Goal: Task Accomplishment & Management: Use online tool/utility

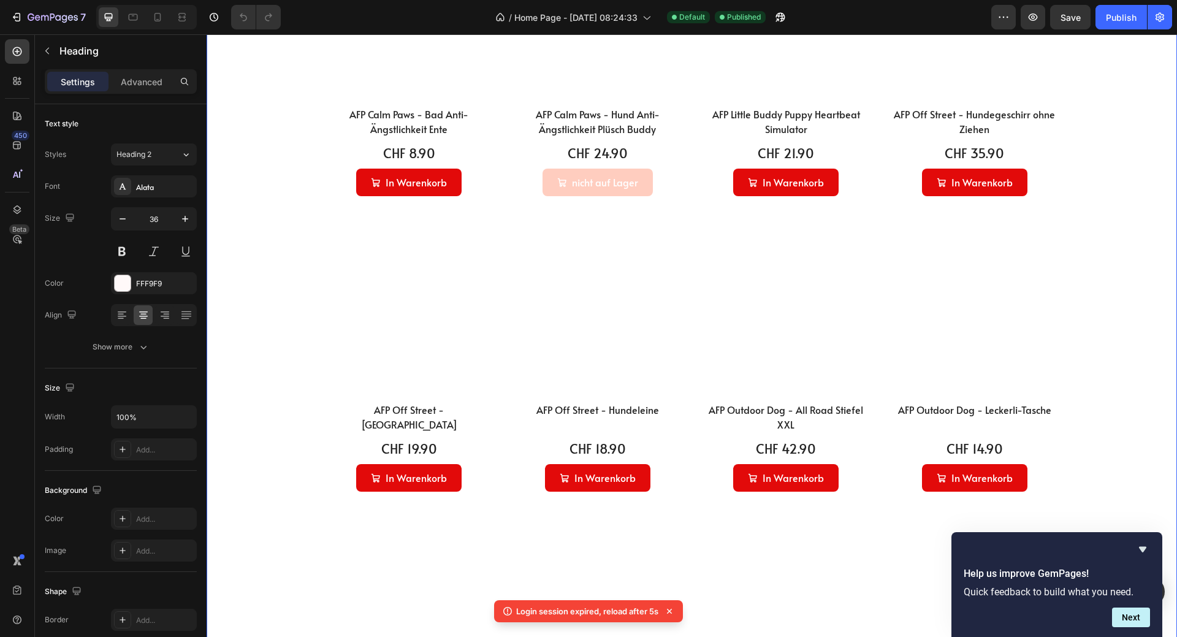
scroll to position [1901, 0]
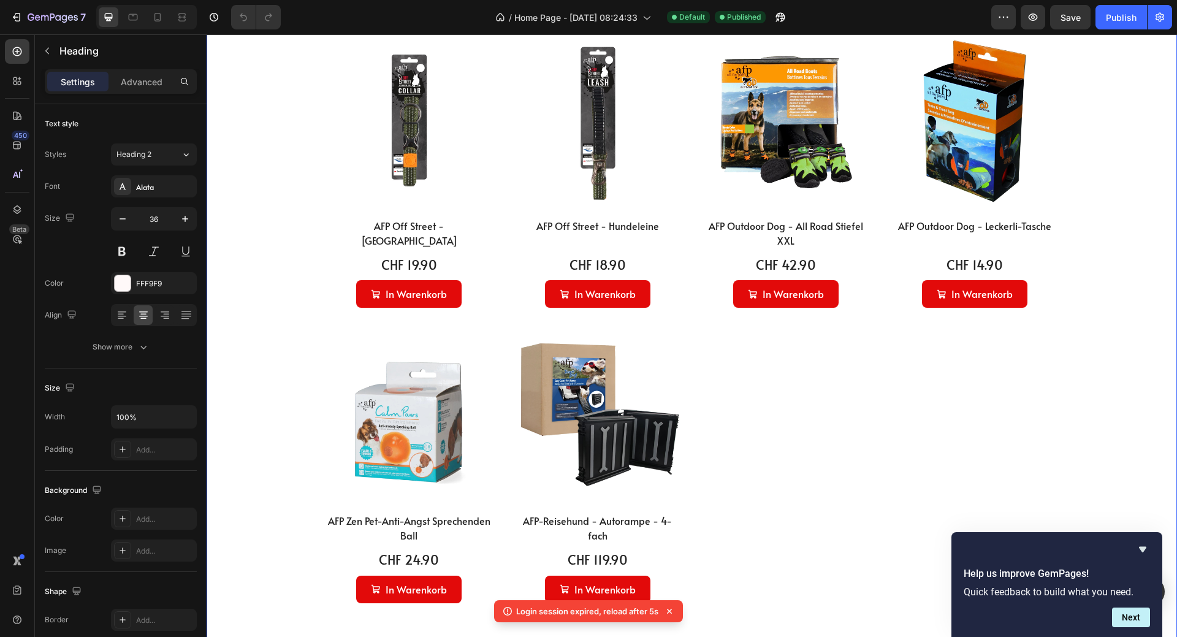
click at [769, 420] on div "Product Images AFP Calm Paws - Bad Anti-Ängstlichkeit Ente (P) Title CHF 8.90 (…" at bounding box center [692, 172] width 736 height 862
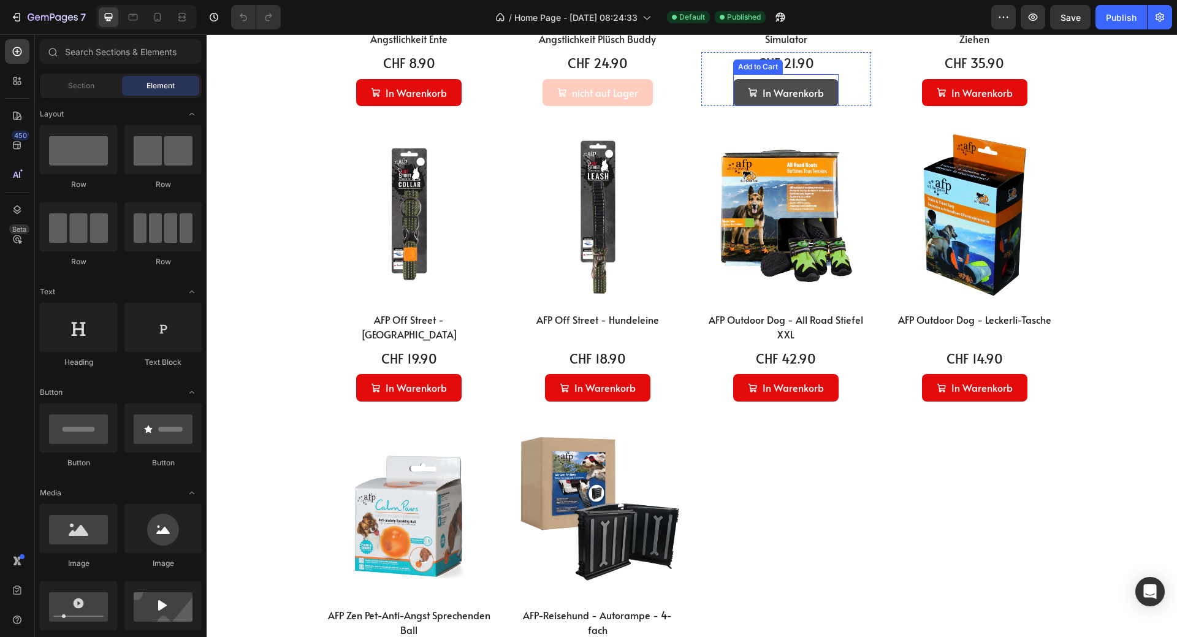
scroll to position [1594, 0]
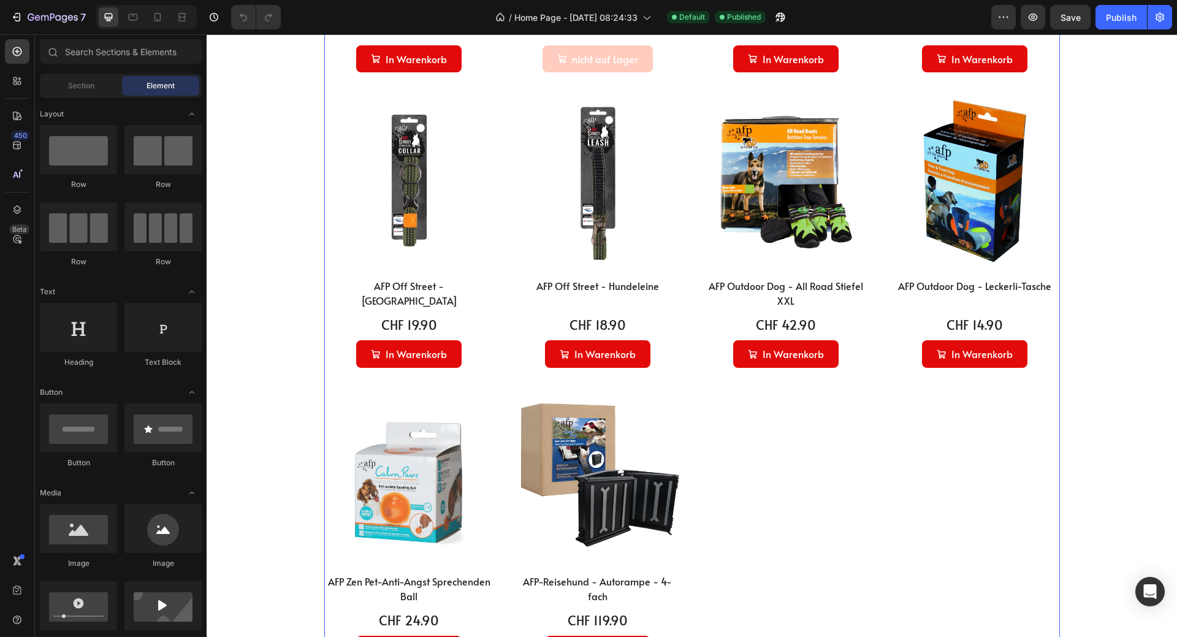
click at [768, 484] on div "Product Images AFP Calm Paws - Bad Anti-Ängstlichkeit Ente (P) Title CHF 8.90 (…" at bounding box center [692, 233] width 736 height 862
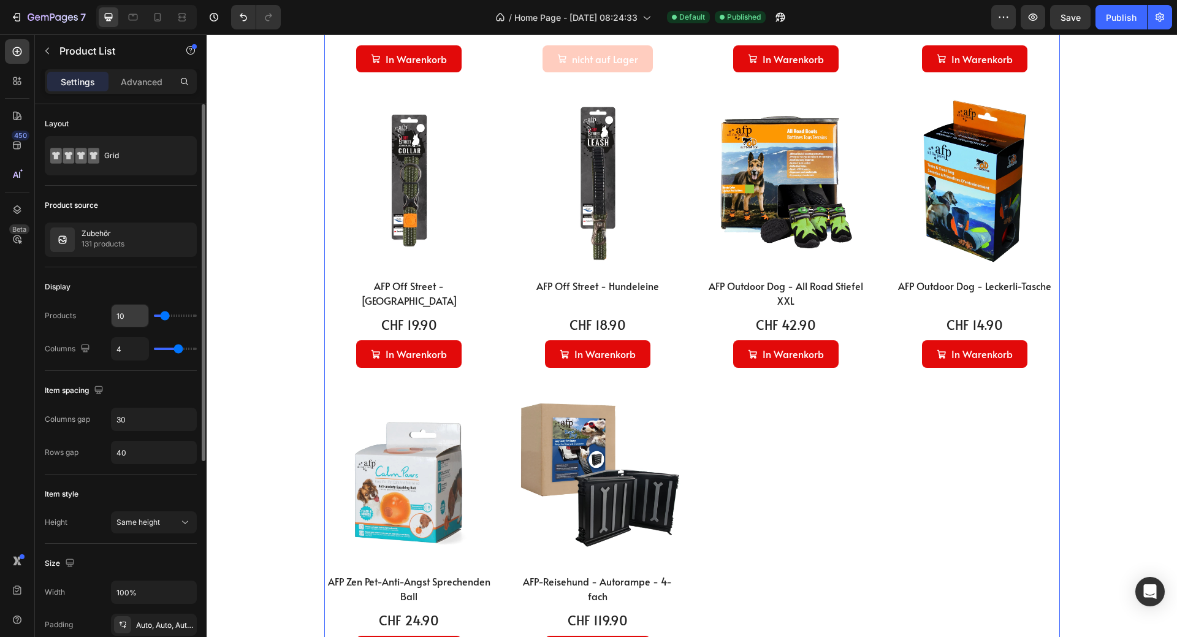
click at [124, 316] on input "10" at bounding box center [130, 316] width 37 height 22
type input "12"
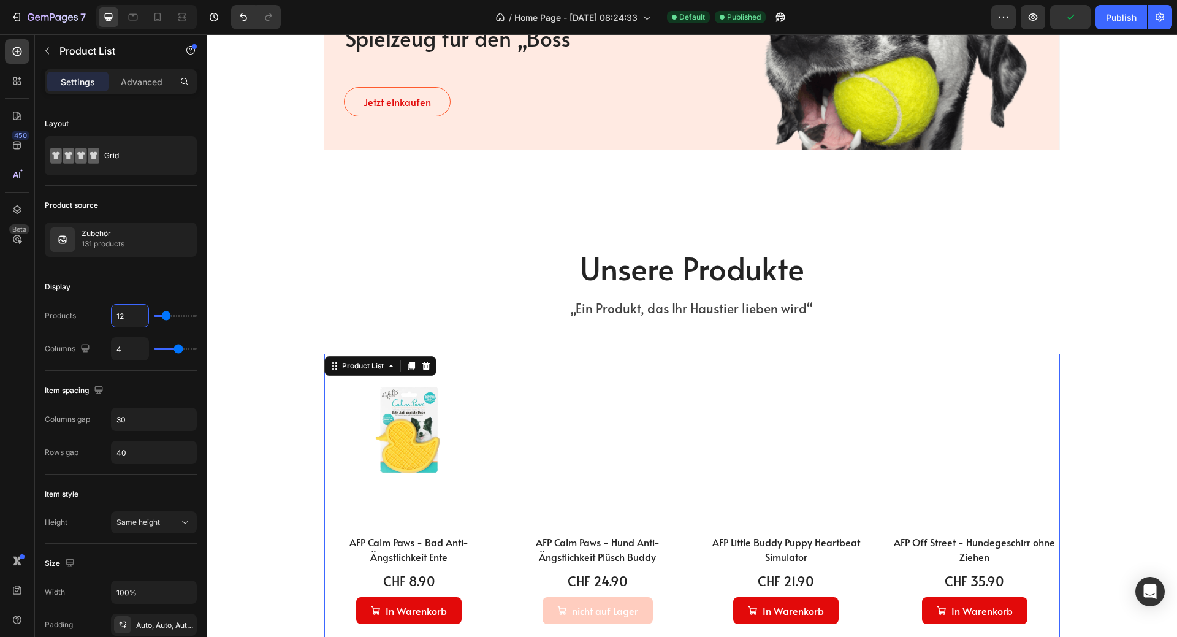
scroll to position [981, 0]
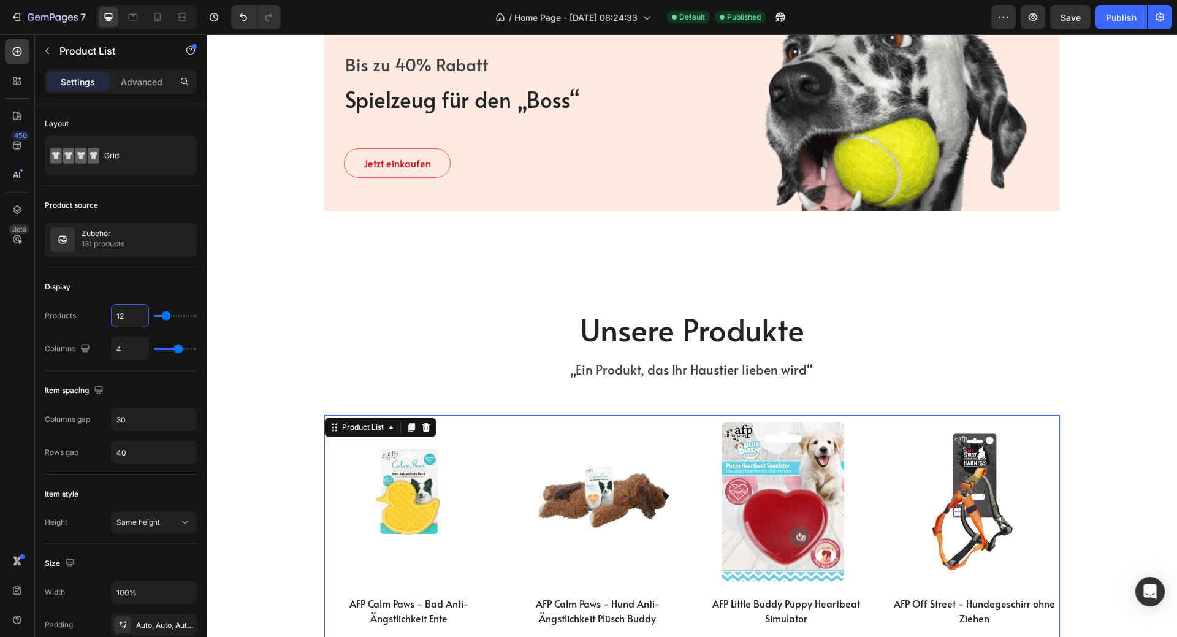
type input "12"
click at [1120, 15] on div "Publish" at bounding box center [1121, 17] width 31 height 13
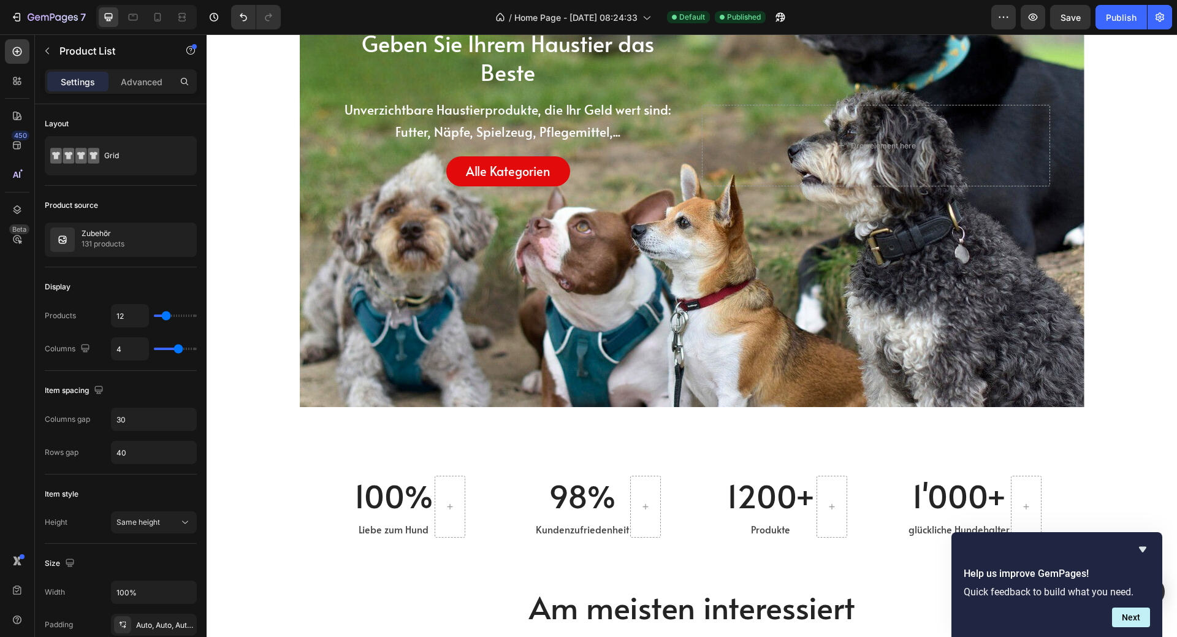
scroll to position [61, 0]
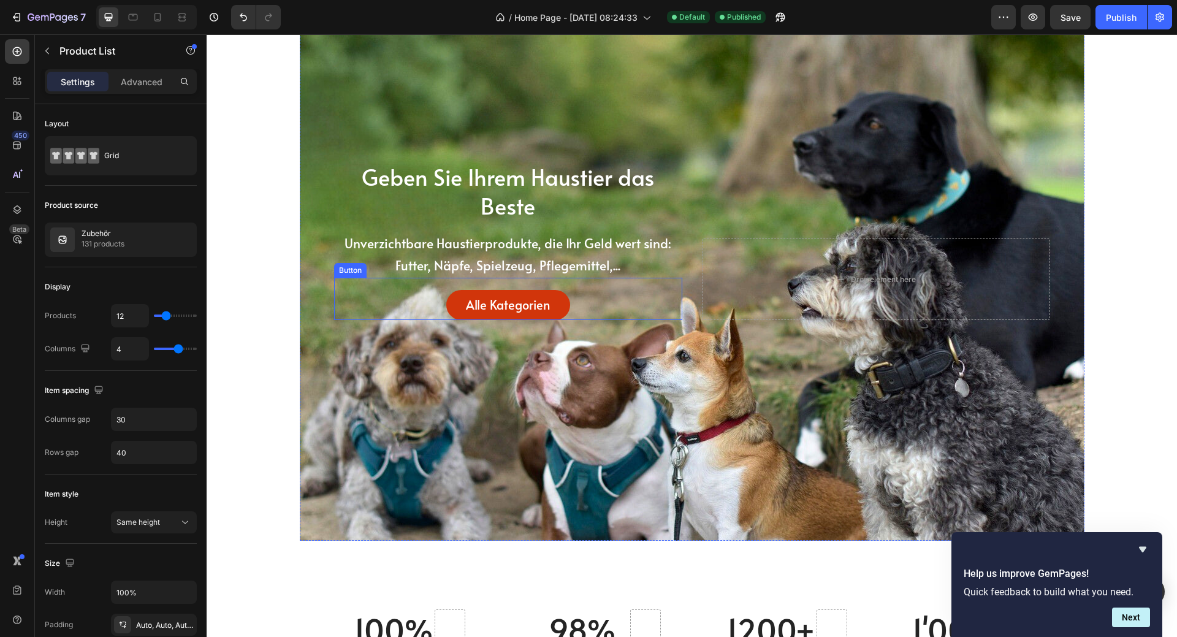
click at [554, 299] on link "Alle Kategorien" at bounding box center [508, 305] width 124 height 30
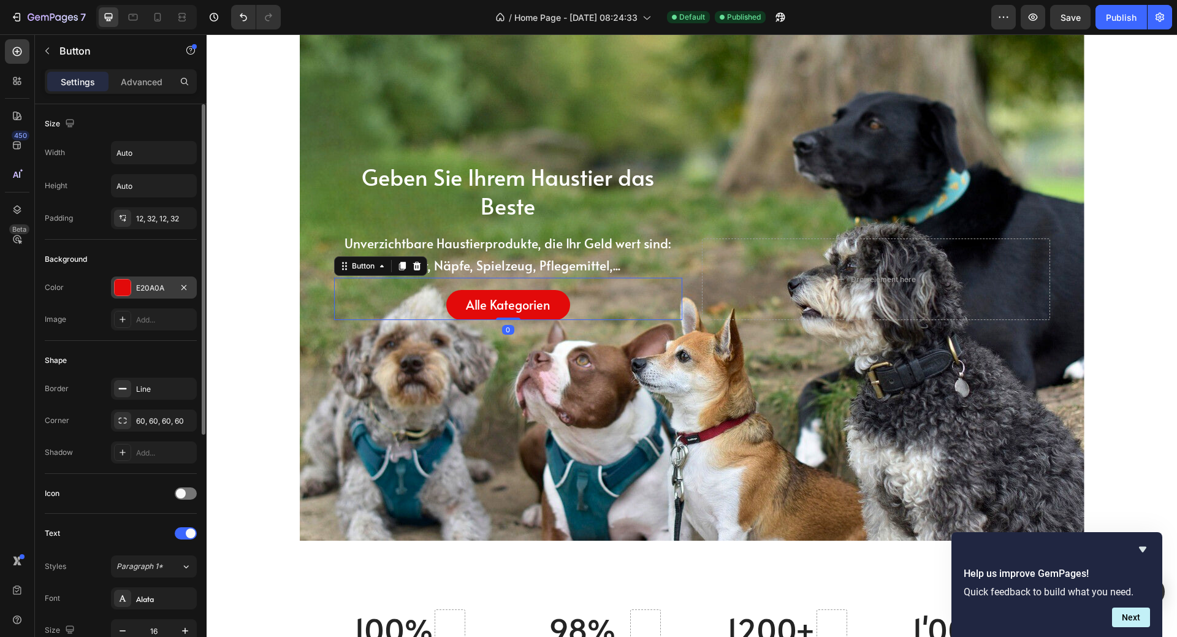
click at [176, 293] on div "E20A0A" at bounding box center [154, 288] width 86 height 22
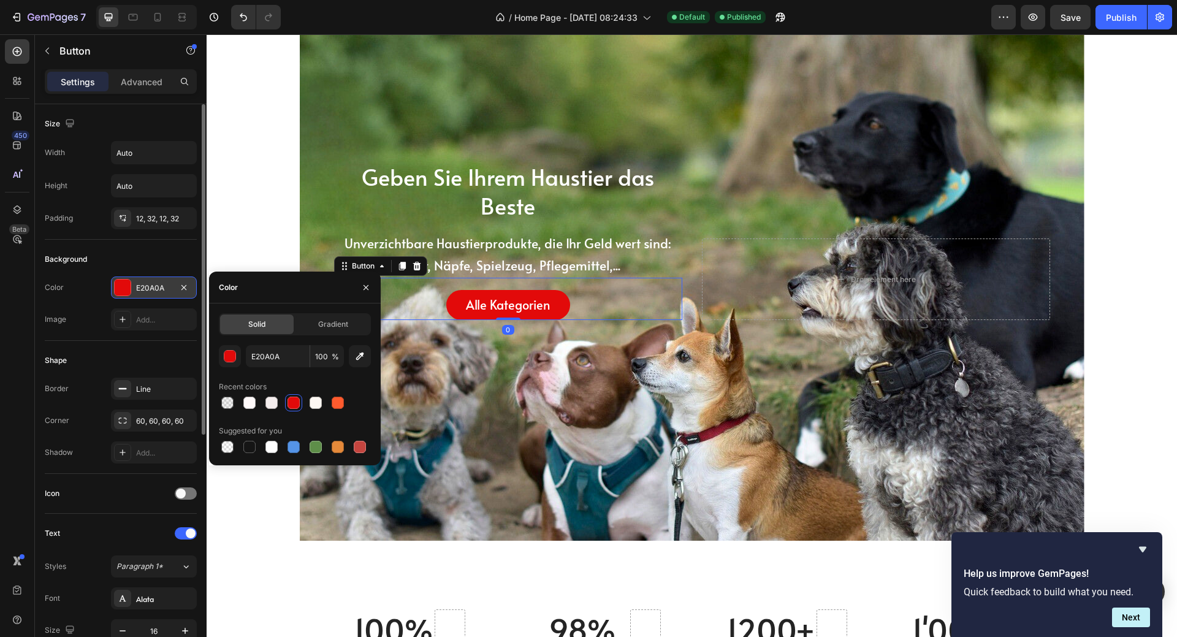
click at [171, 292] on div "E20A0A" at bounding box center [154, 288] width 36 height 11
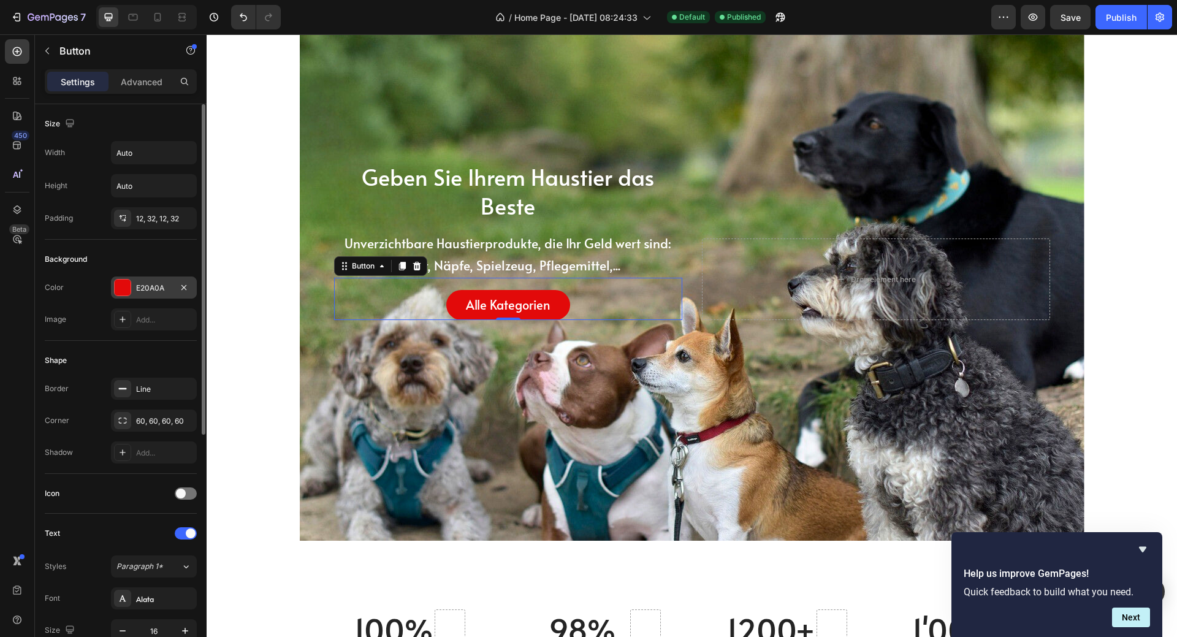
click at [164, 288] on div "E20A0A" at bounding box center [154, 288] width 36 height 11
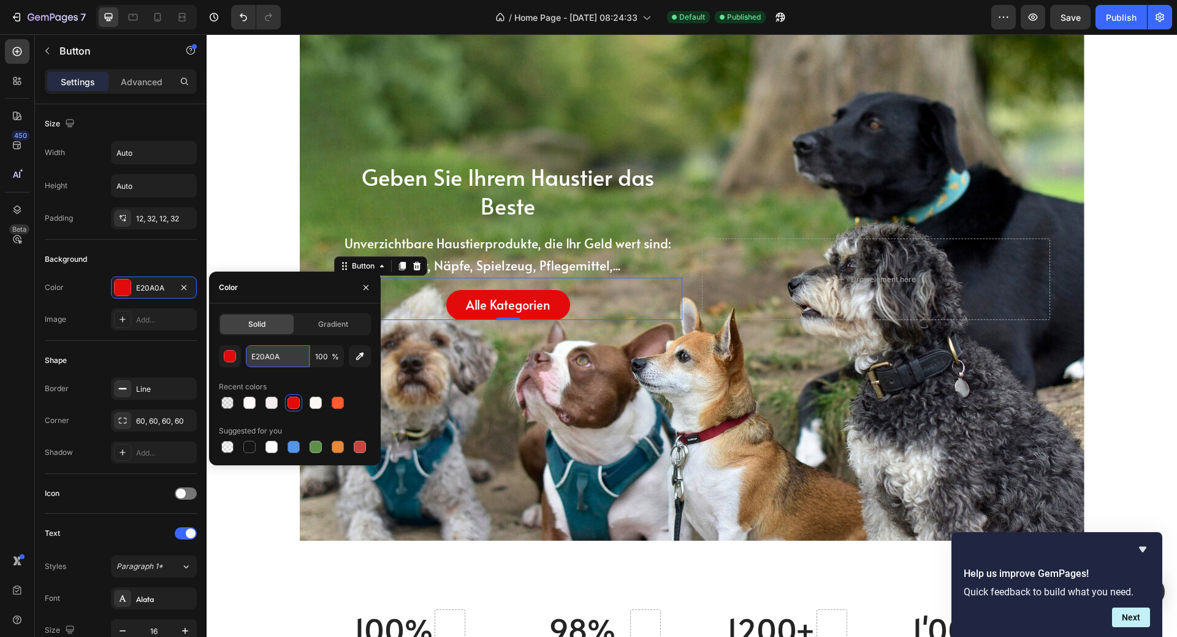
click at [290, 359] on input "E20A0A" at bounding box center [278, 356] width 64 height 22
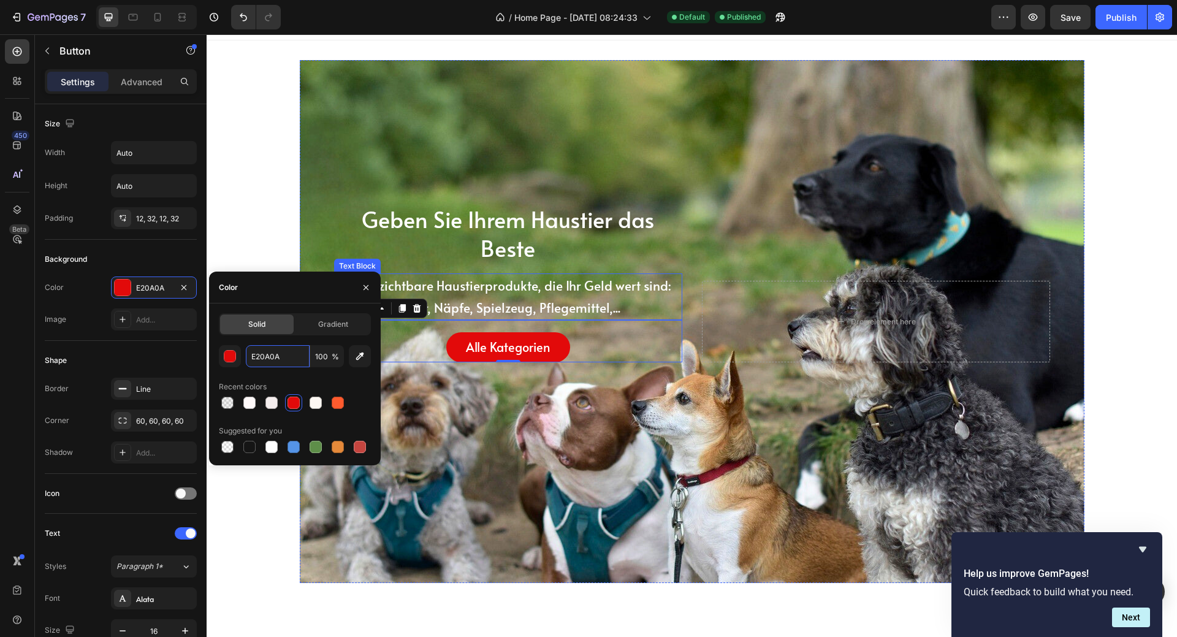
scroll to position [0, 0]
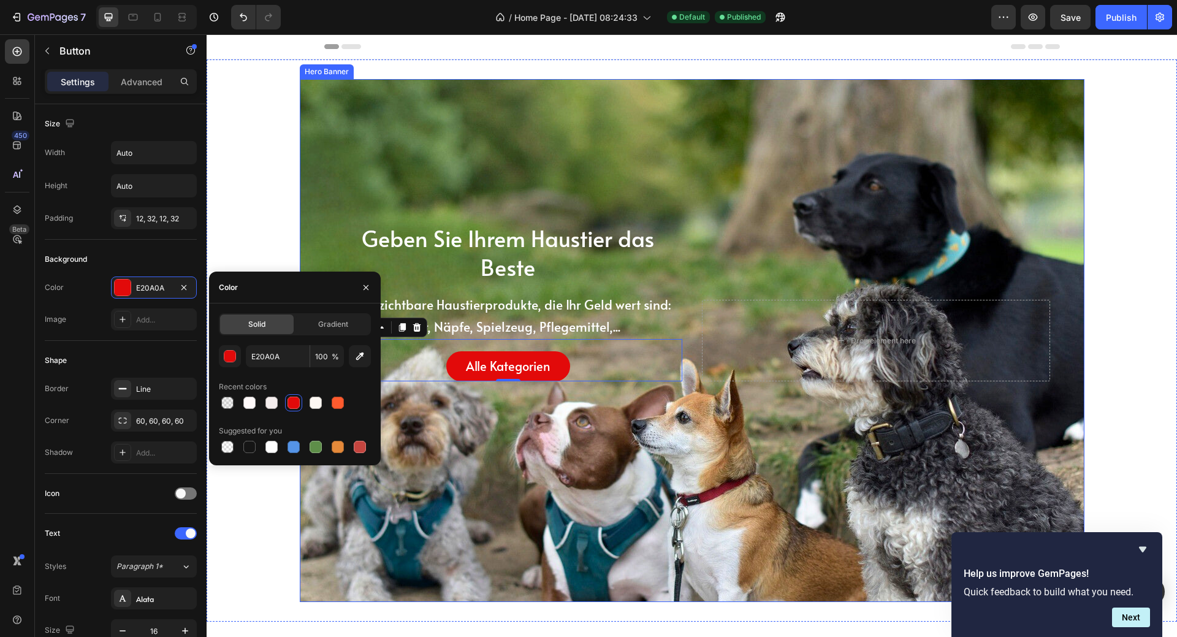
click at [884, 162] on div "Overlay" at bounding box center [692, 340] width 785 height 523
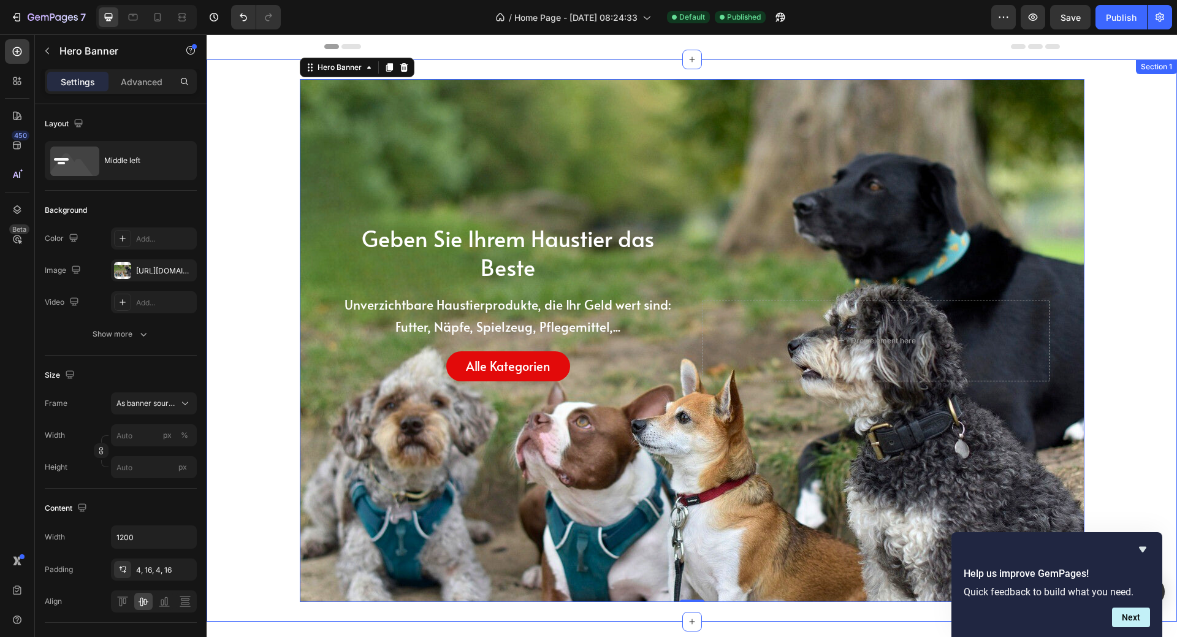
click at [1127, 121] on div "Geben Sie Ihrem Haustier das Beste Heading Unverzichtbare Haustierprodukte, die…" at bounding box center [692, 340] width 971 height 523
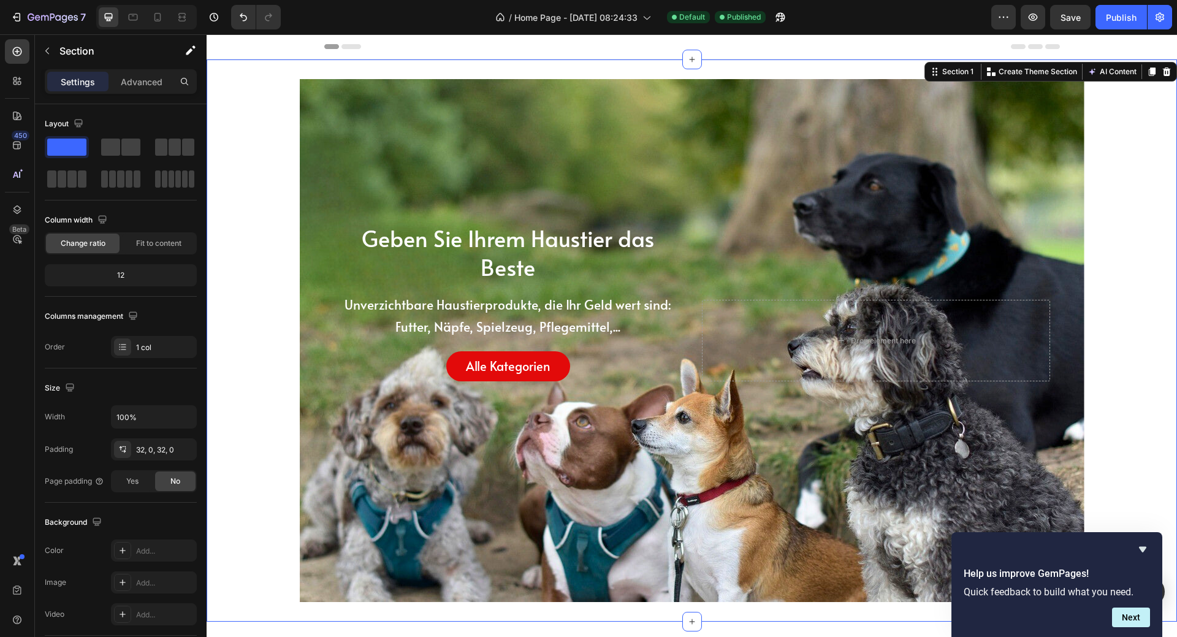
click at [269, 171] on div "Geben Sie Ihrem Haustier das Beste Heading Unverzichtbare Haustierprodukte, die…" at bounding box center [692, 340] width 971 height 523
click at [329, 110] on div "Overlay" at bounding box center [692, 340] width 785 height 523
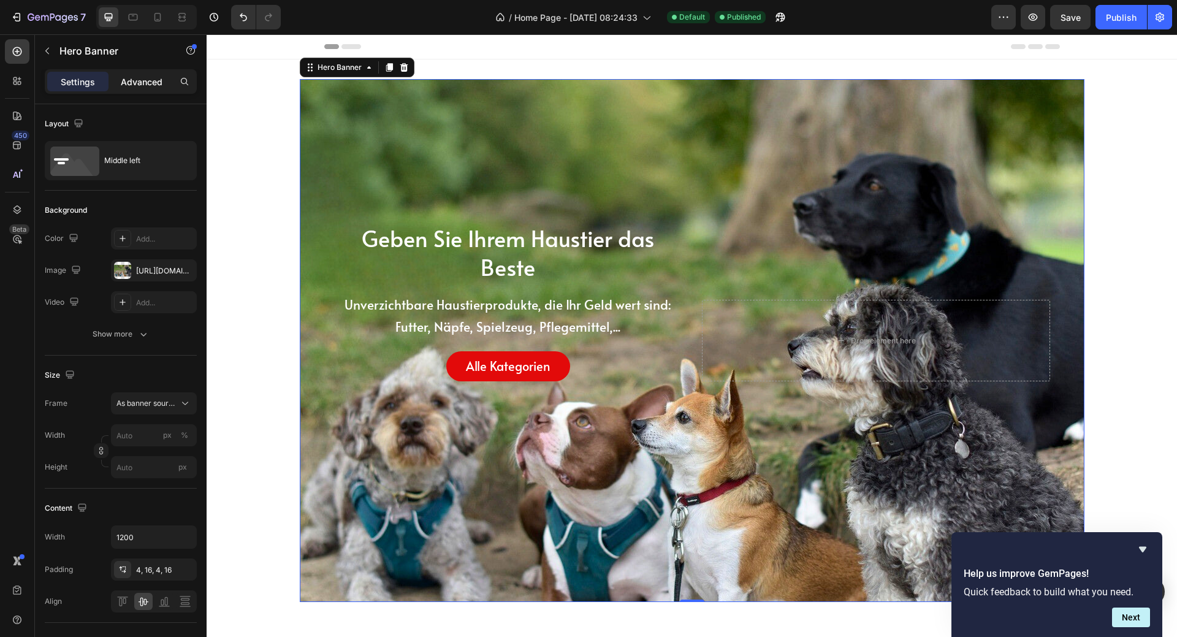
click at [145, 77] on p "Advanced" at bounding box center [142, 81] width 42 height 13
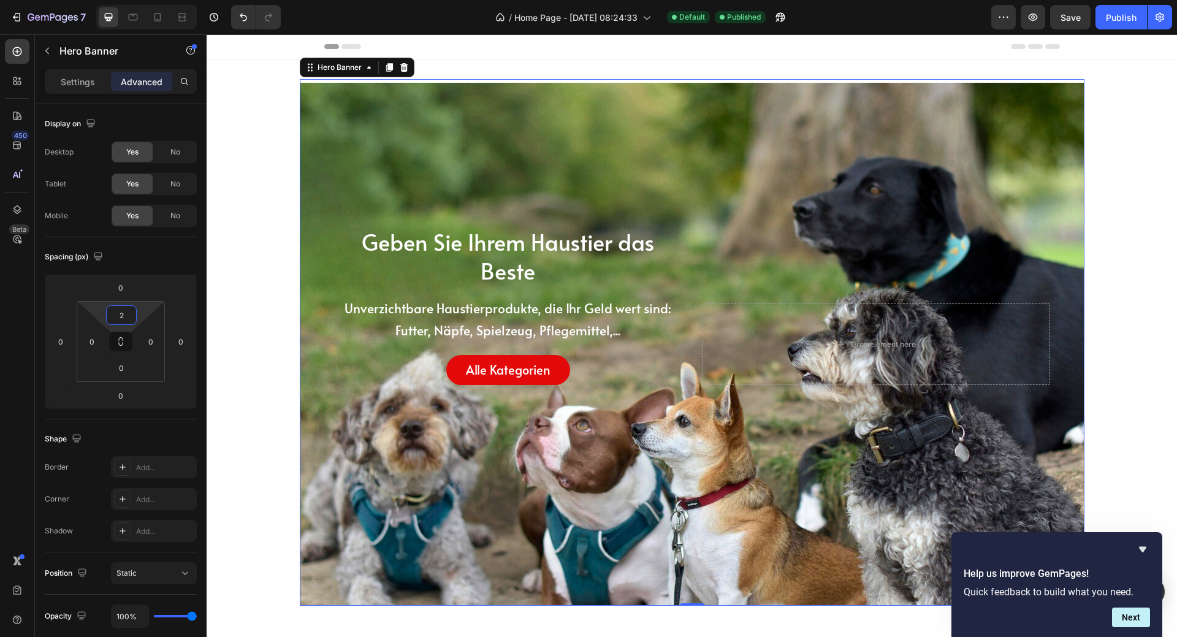
type input "0"
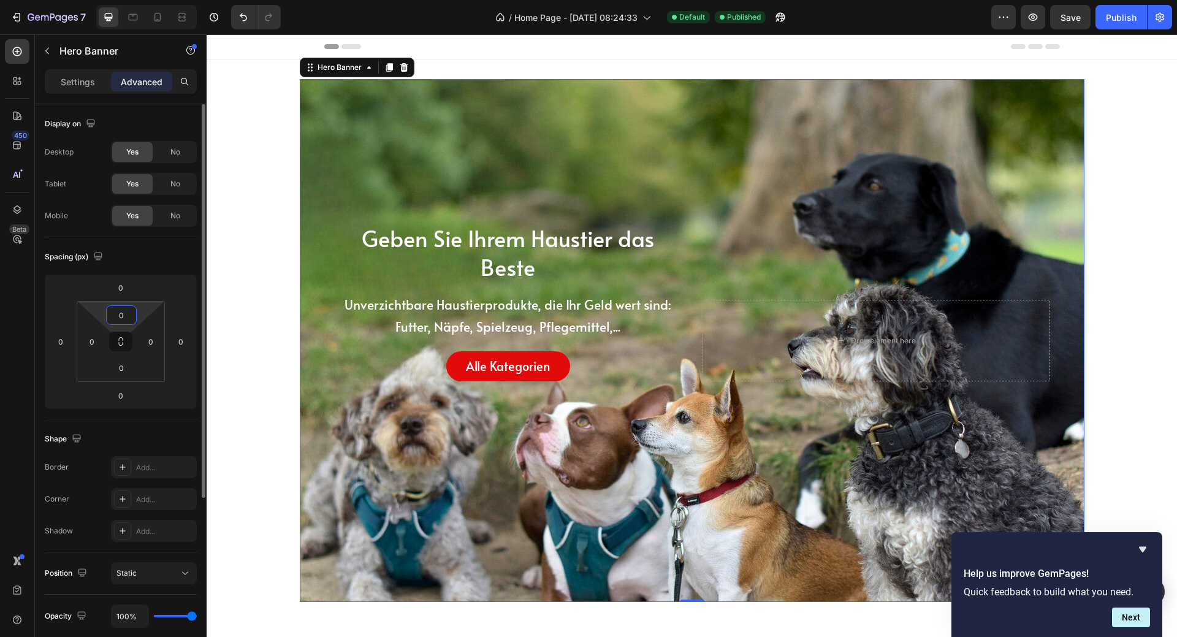
drag, startPoint x: 141, startPoint y: 309, endPoint x: 141, endPoint y: 322, distance: 12.9
click at [141, 0] on html "7 Version history / Home Page - Mar 7, 08:24:33 Default Published Preview Save …" at bounding box center [588, 0] width 1177 height 0
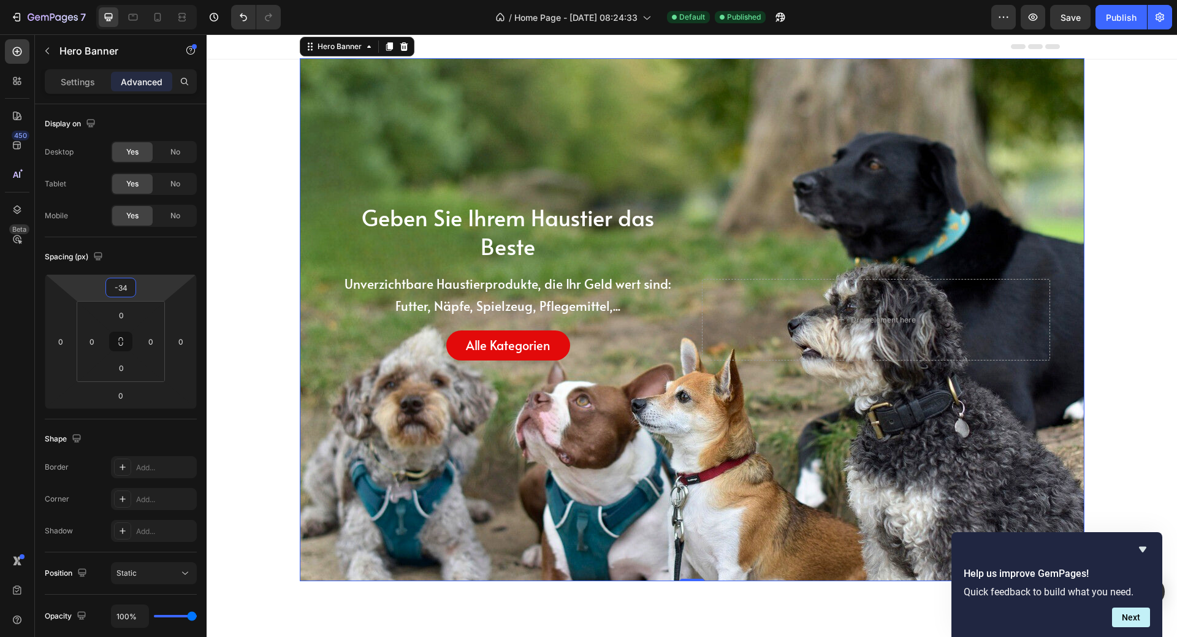
drag, startPoint x: 149, startPoint y: 291, endPoint x: 149, endPoint y: 301, distance: 10.4
click at [149, 0] on html "7 Version history / Home Page - Mar 7, 08:24:33 Default Published Preview Save …" at bounding box center [588, 0] width 1177 height 0
click at [131, 289] on input "-34" at bounding box center [121, 287] width 25 height 18
type input "-33"
click at [1120, 7] on button "Publish" at bounding box center [1122, 17] width 52 height 25
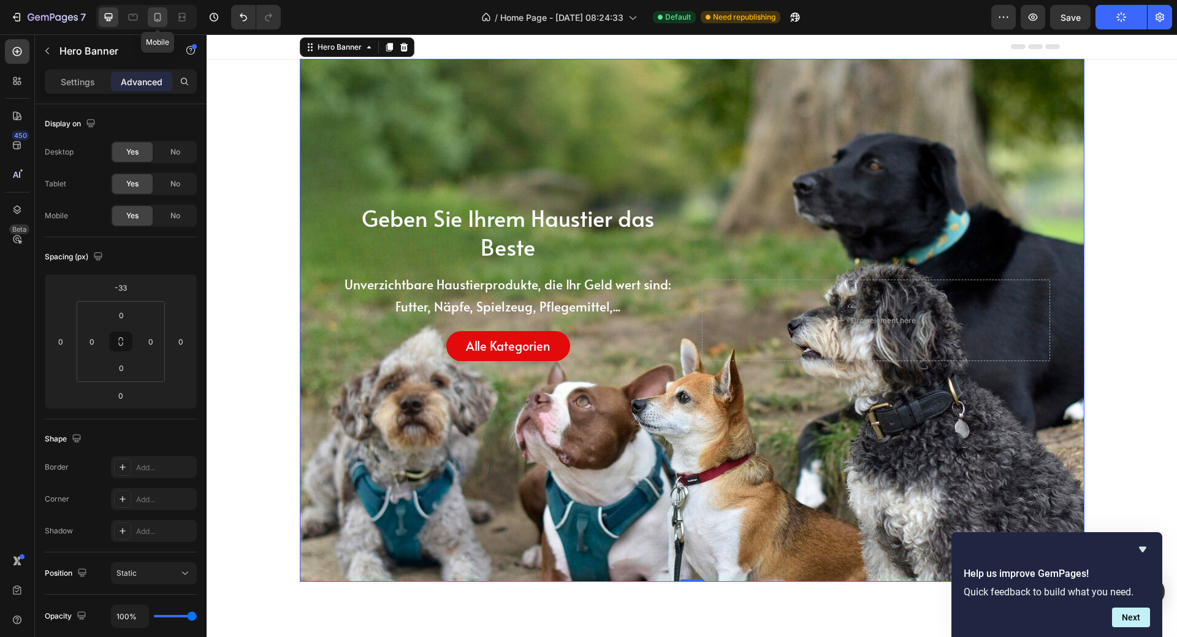
click at [156, 12] on icon at bounding box center [157, 17] width 12 height 12
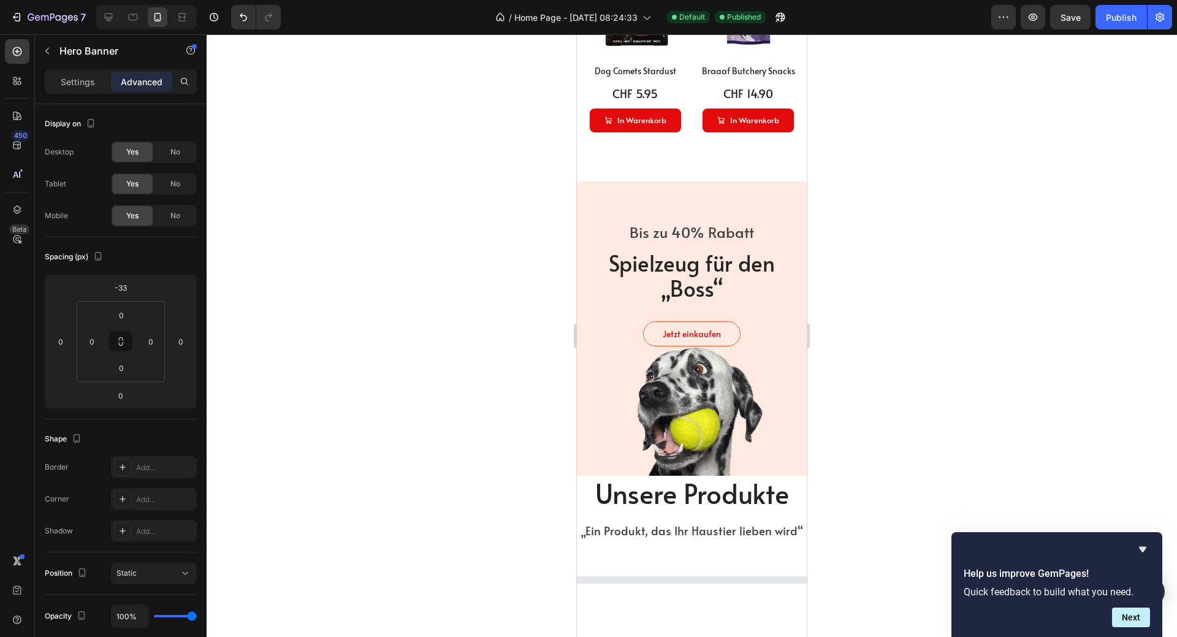
scroll to position [981, 0]
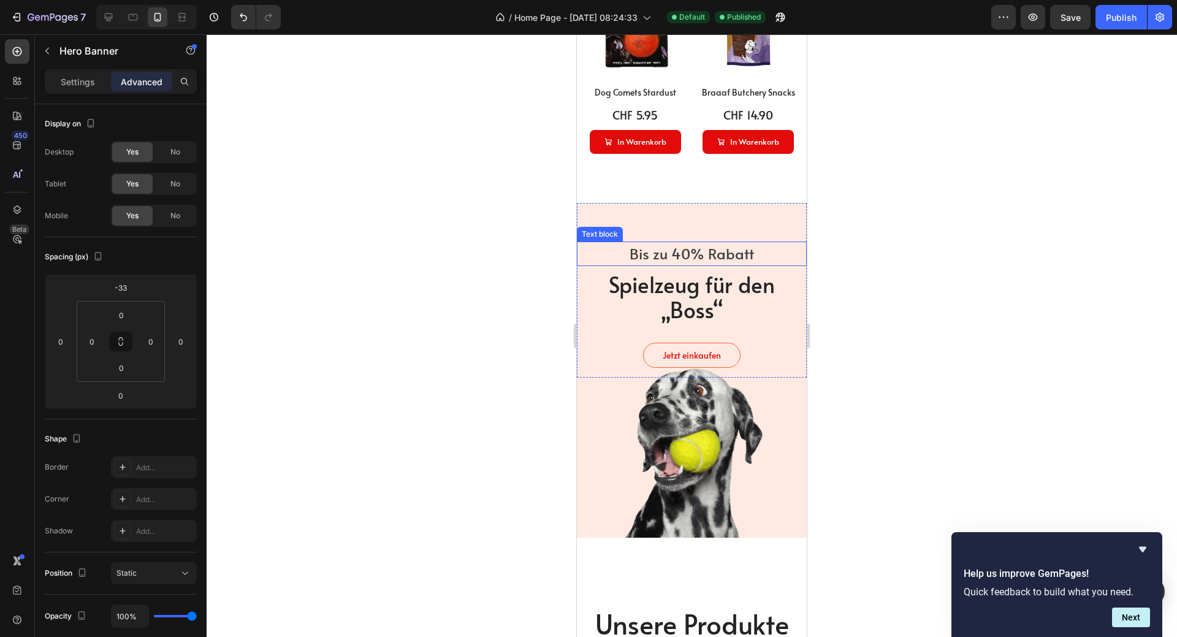
click at [701, 248] on p "Bis zu 40% Rabatt" at bounding box center [691, 254] width 227 height 22
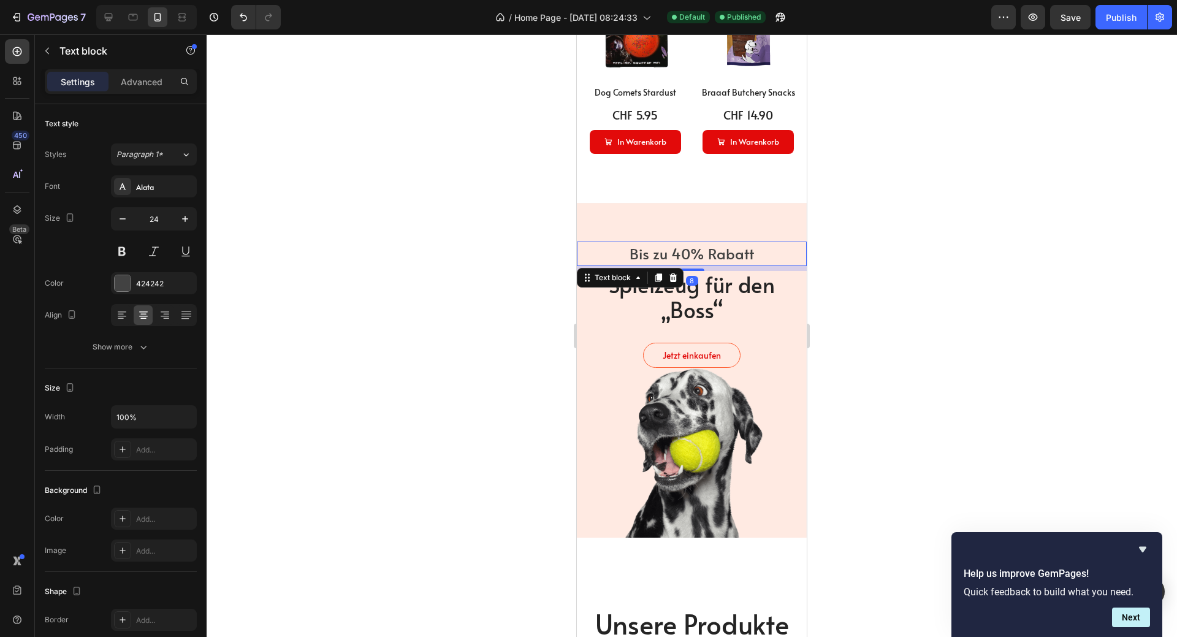
click at [687, 248] on p "Bis zu 40% Rabatt" at bounding box center [691, 254] width 227 height 22
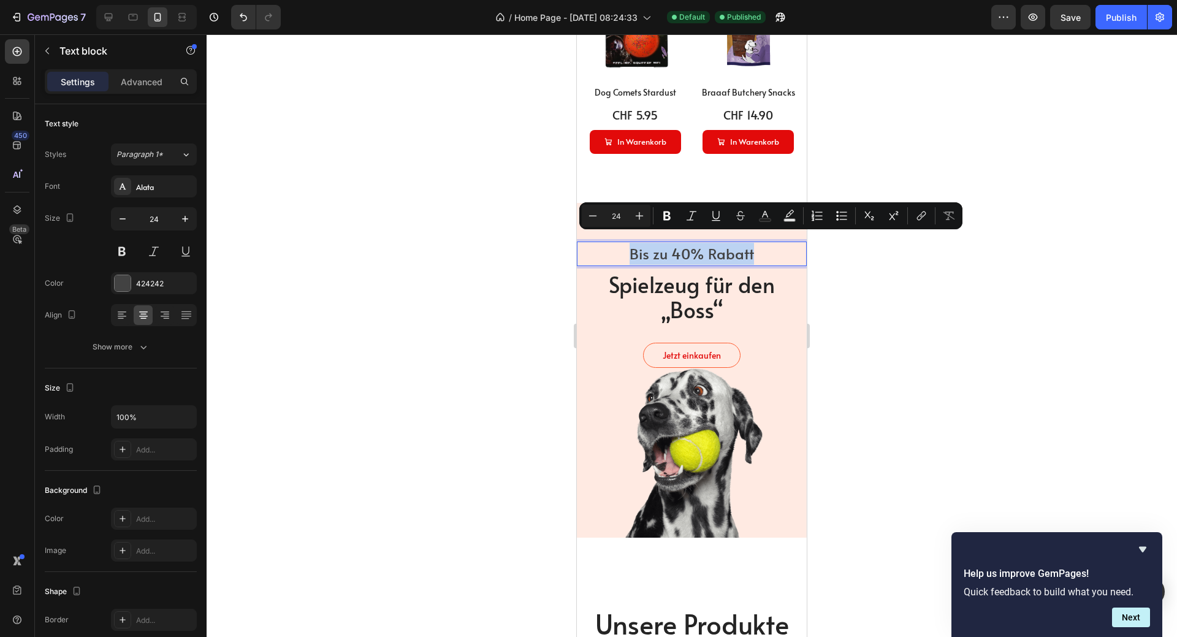
click at [687, 248] on p "Bis zu 40% Rabatt" at bounding box center [691, 254] width 227 height 22
click at [685, 248] on p "Bis zu 40% Rabatt" at bounding box center [691, 254] width 227 height 22
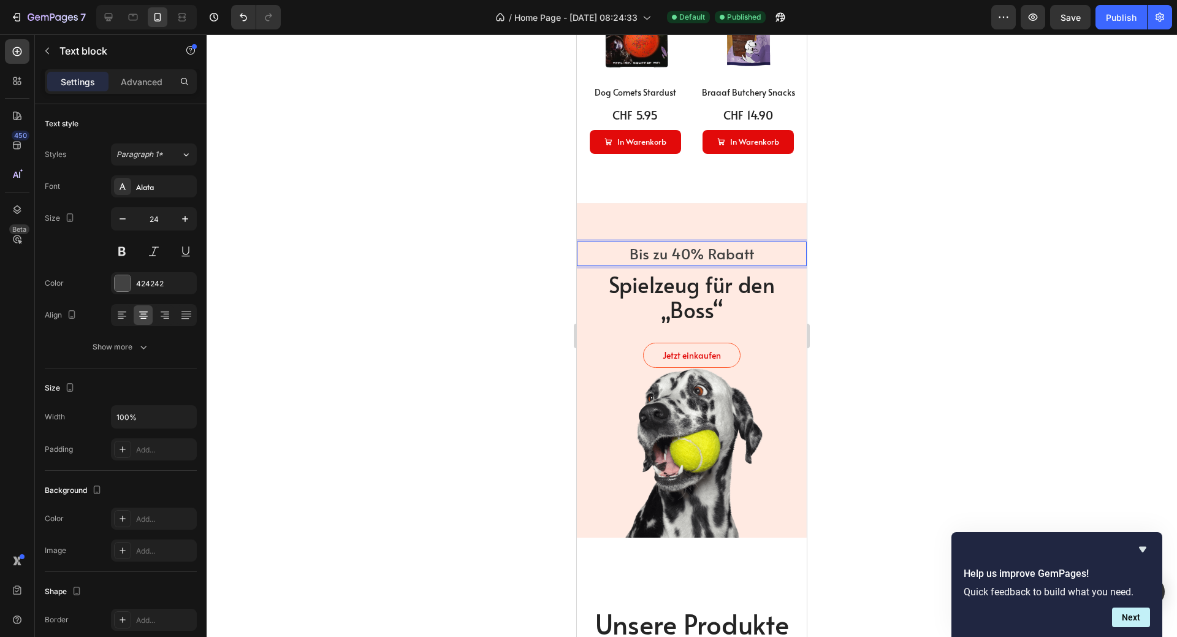
click at [739, 243] on p "Bis zu 40% Rabatt" at bounding box center [691, 254] width 227 height 22
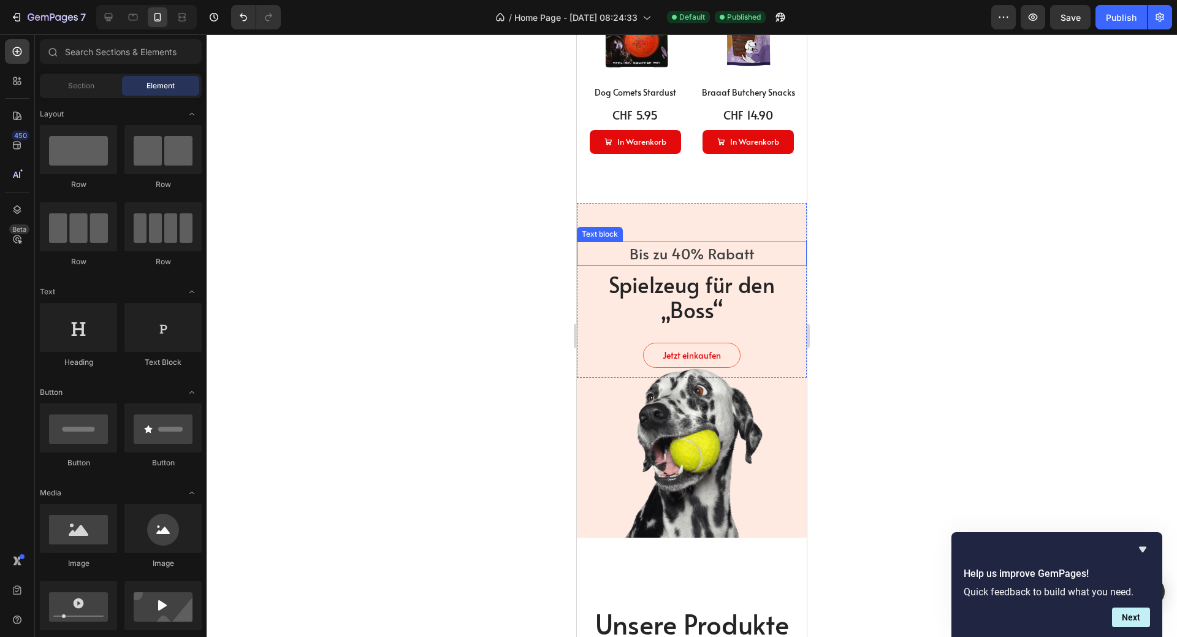
click at [765, 248] on p "Bis zu 40% Rabatt" at bounding box center [691, 254] width 227 height 22
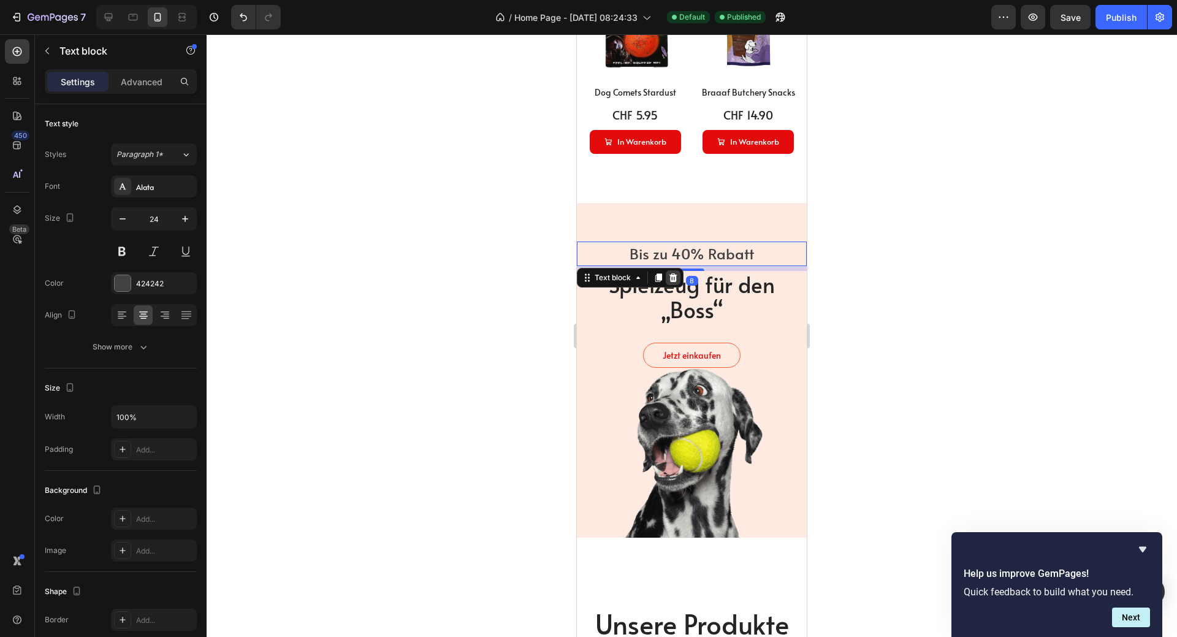
click at [672, 273] on icon at bounding box center [673, 278] width 10 height 10
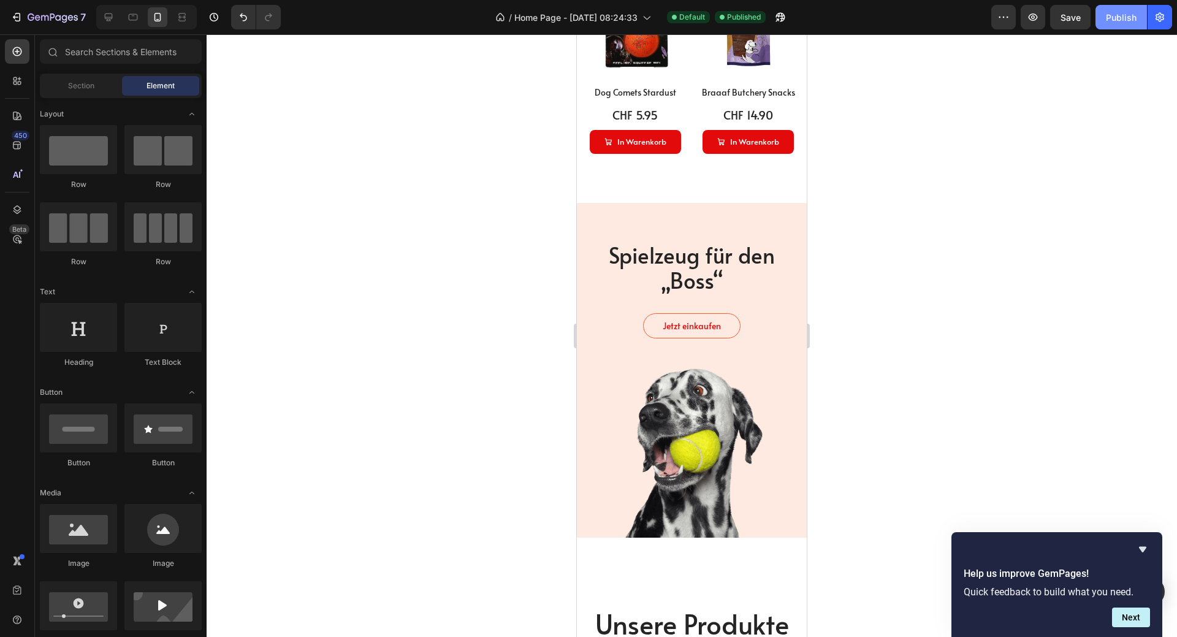
click at [1123, 10] on button "Publish" at bounding box center [1122, 17] width 52 height 25
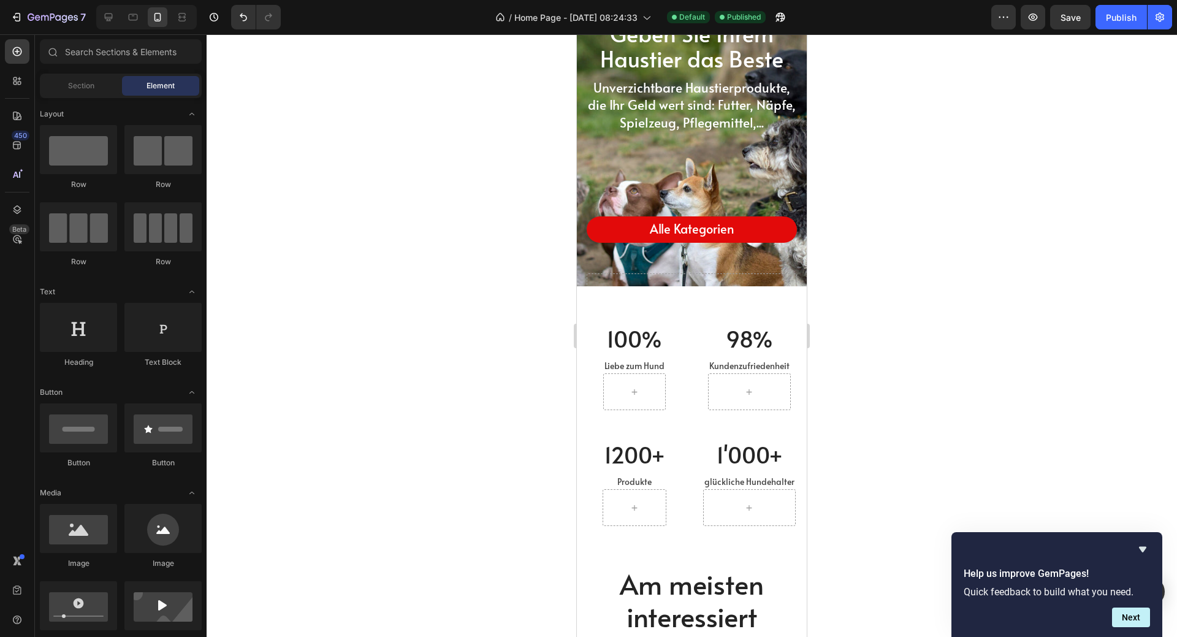
scroll to position [0, 0]
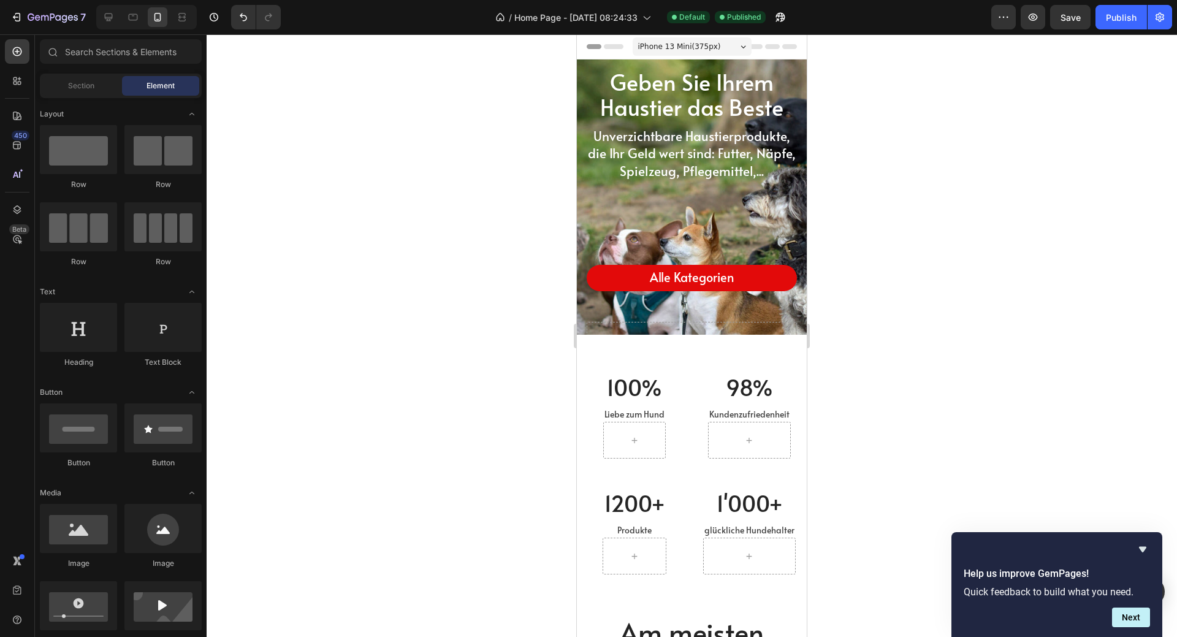
click at [402, 124] on div at bounding box center [692, 335] width 971 height 603
click at [32, 15] on icon "button" at bounding box center [53, 18] width 50 height 10
